Goal: Task Accomplishment & Management: Manage account settings

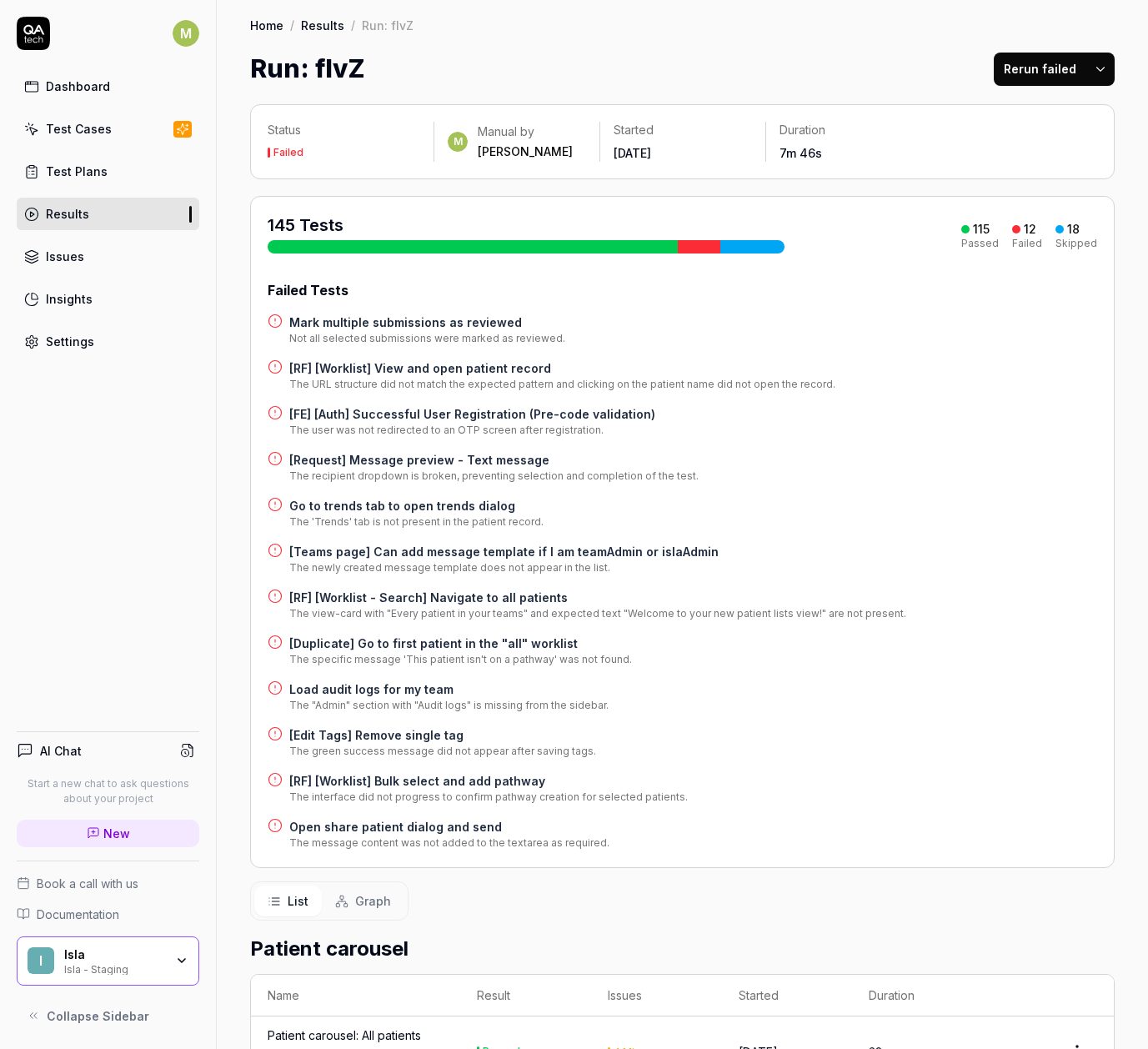
click at [120, 330] on link "Settings" at bounding box center [108, 341] width 183 height 32
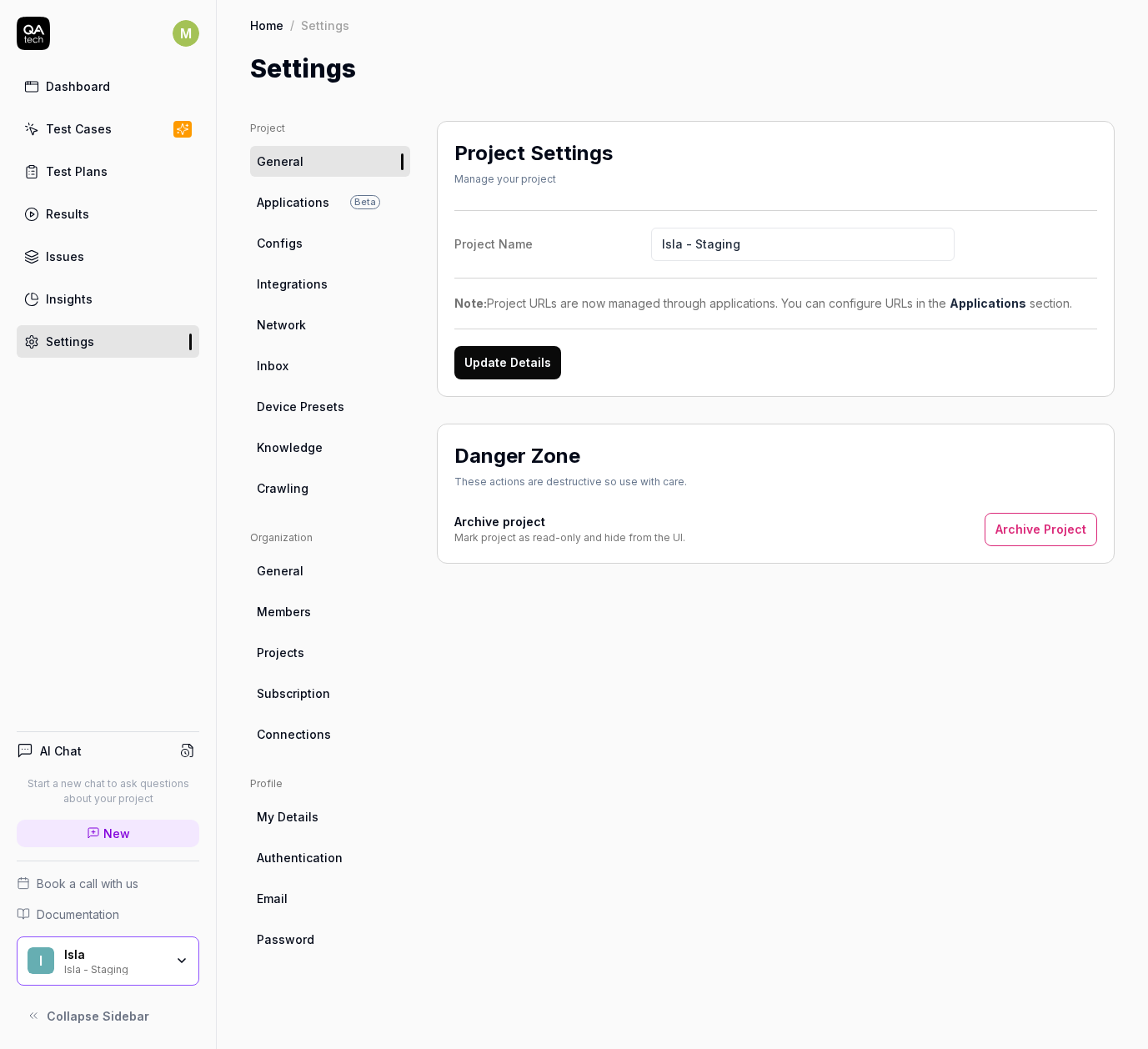
click at [280, 231] on link "Configs" at bounding box center [330, 243] width 160 height 30
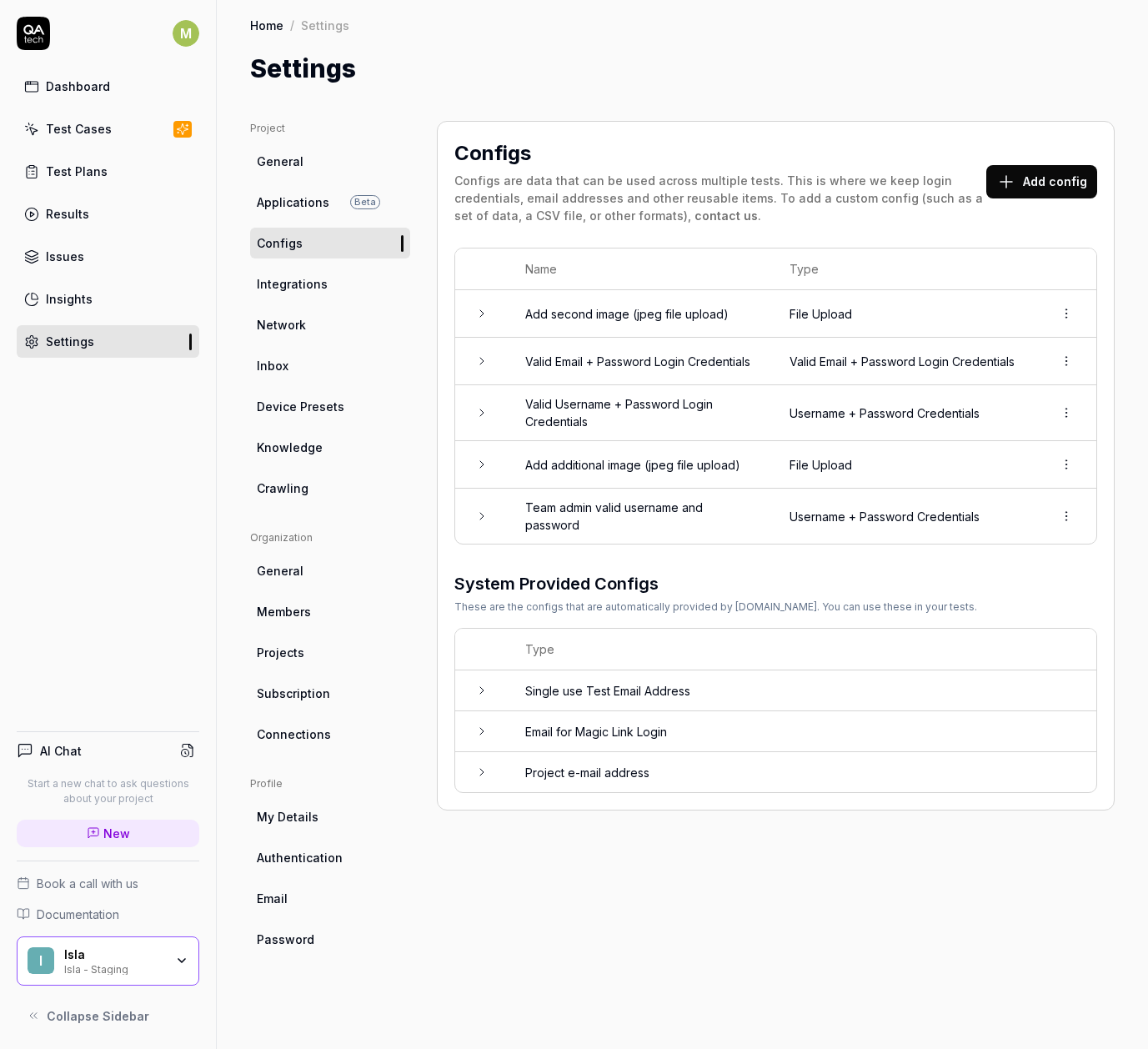
click at [472, 368] on td at bounding box center [481, 361] width 53 height 48
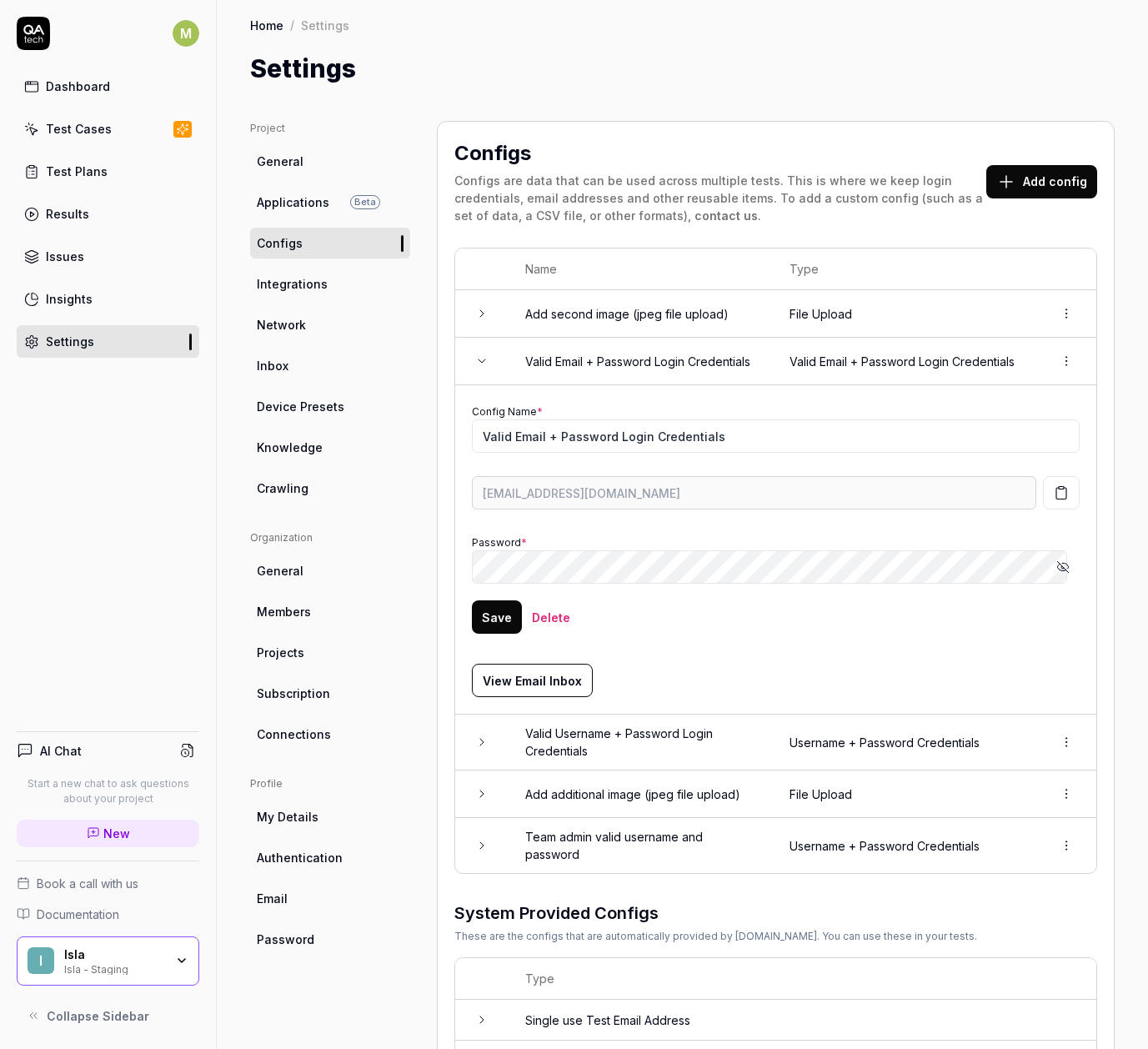
click at [1046, 575] on button "Show password" at bounding box center [1063, 567] width 33 height 33
click at [1053, 496] on icon "button" at bounding box center [1060, 492] width 15 height 15
click at [1056, 573] on icon "button" at bounding box center [1062, 566] width 13 height 13
click at [1005, 745] on td "Username + Password Credentials" at bounding box center [904, 742] width 264 height 56
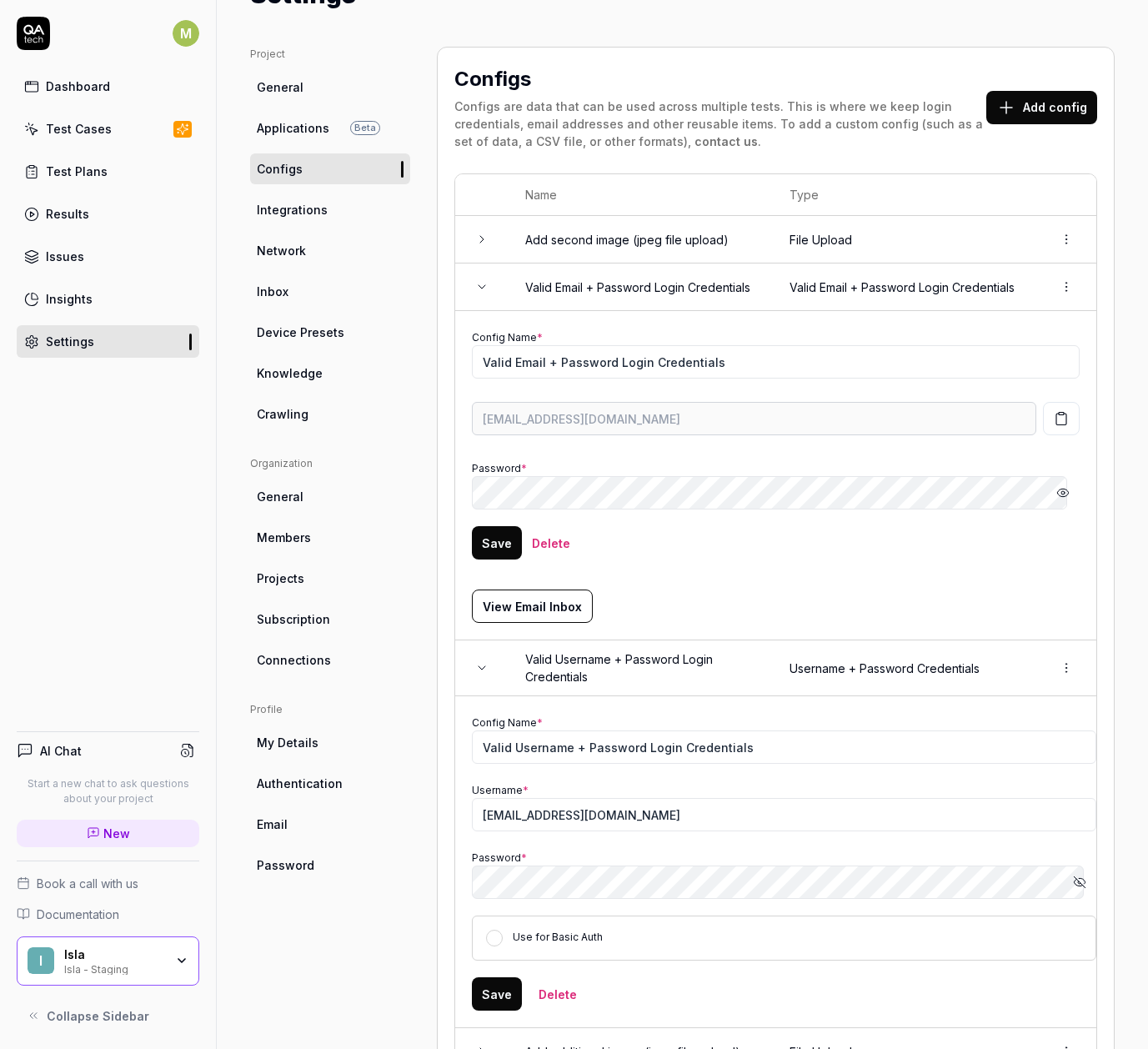
scroll to position [100, 0]
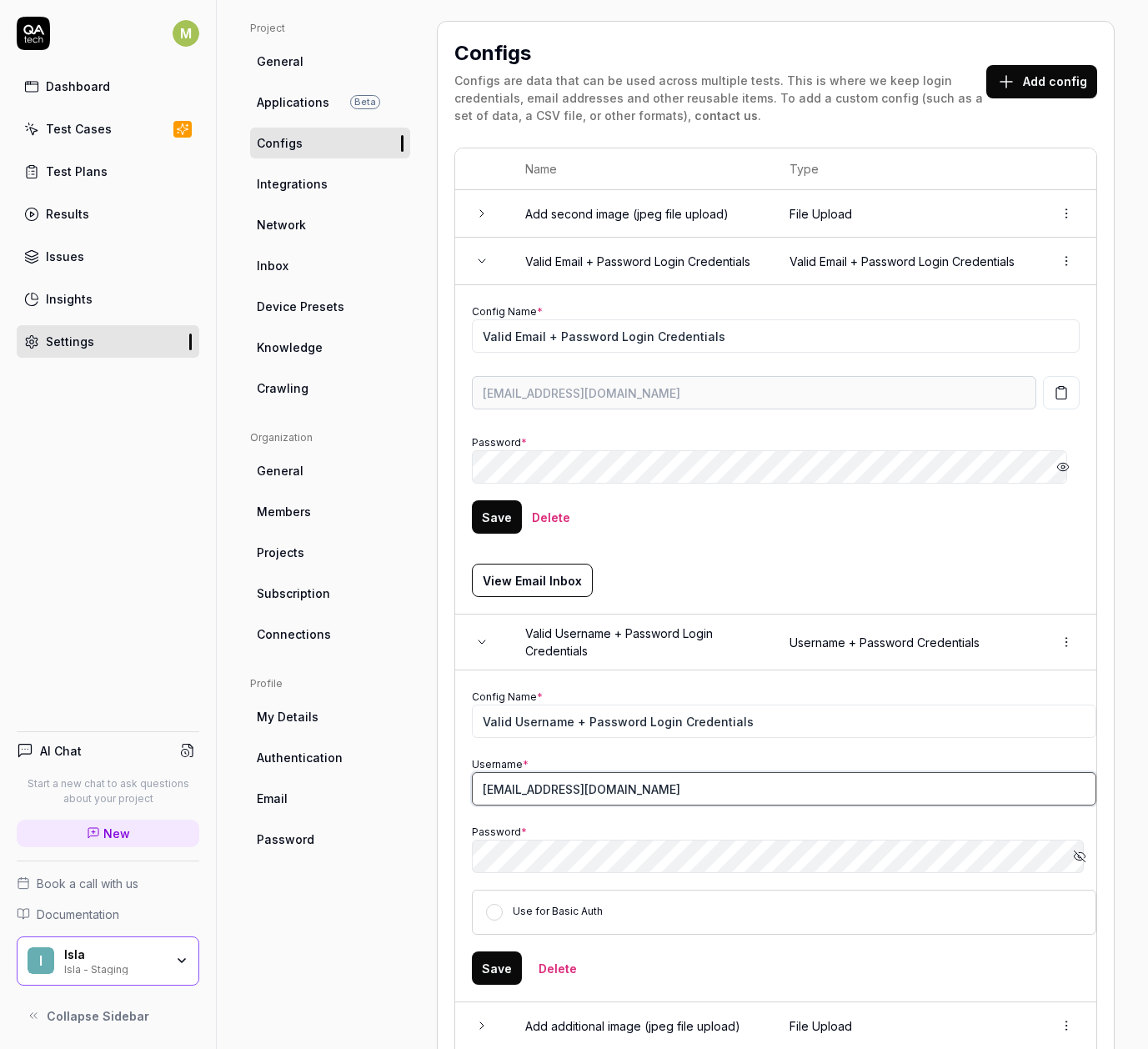
click at [711, 785] on input "[EMAIL_ADDRESS][DOMAIN_NAME]" at bounding box center [784, 788] width 624 height 33
click at [1078, 858] on icon "button" at bounding box center [1078, 856] width 3 height 3
